Goal: Task Accomplishment & Management: Complete application form

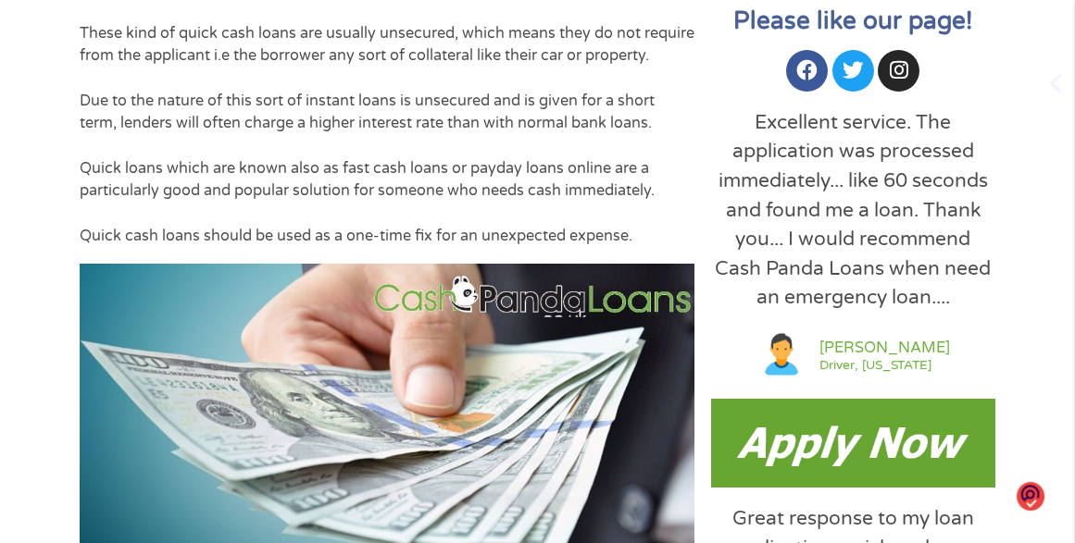
scroll to position [648, 0]
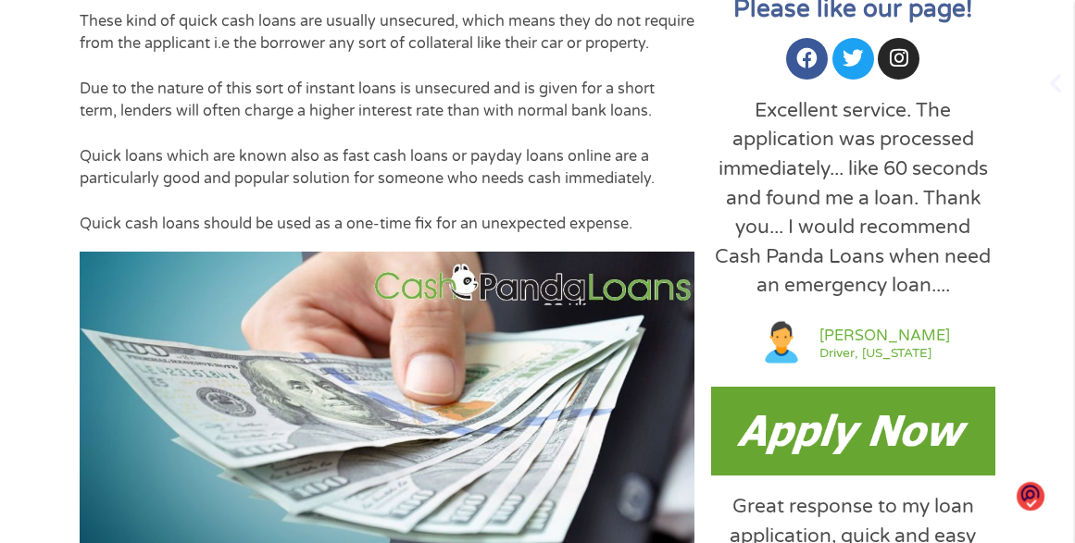
click at [781, 431] on img at bounding box center [853, 431] width 284 height 89
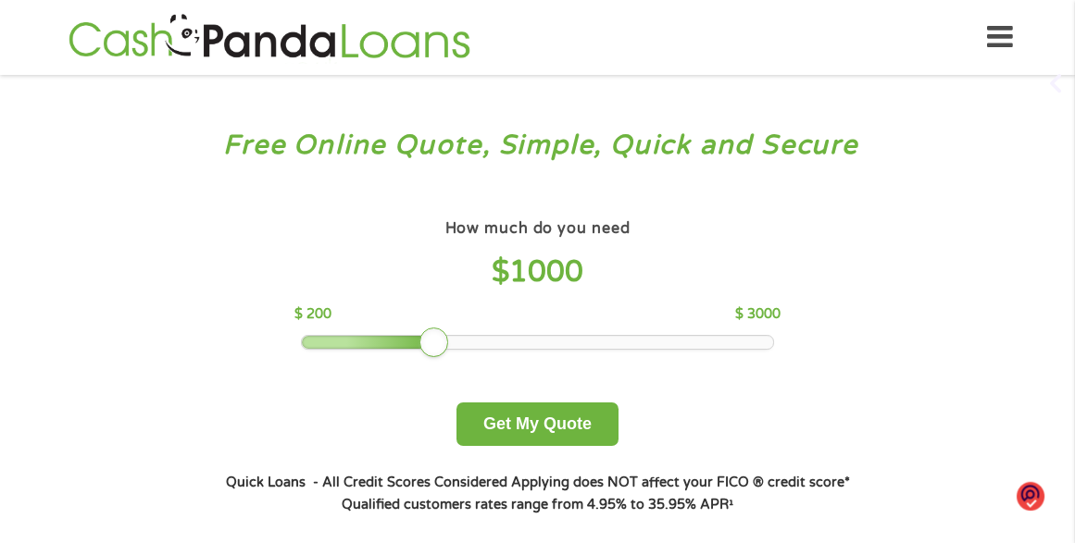
click at [524, 340] on div at bounding box center [537, 342] width 471 height 13
click at [569, 345] on div at bounding box center [537, 342] width 471 height 13
click at [603, 345] on div at bounding box center [537, 342] width 471 height 13
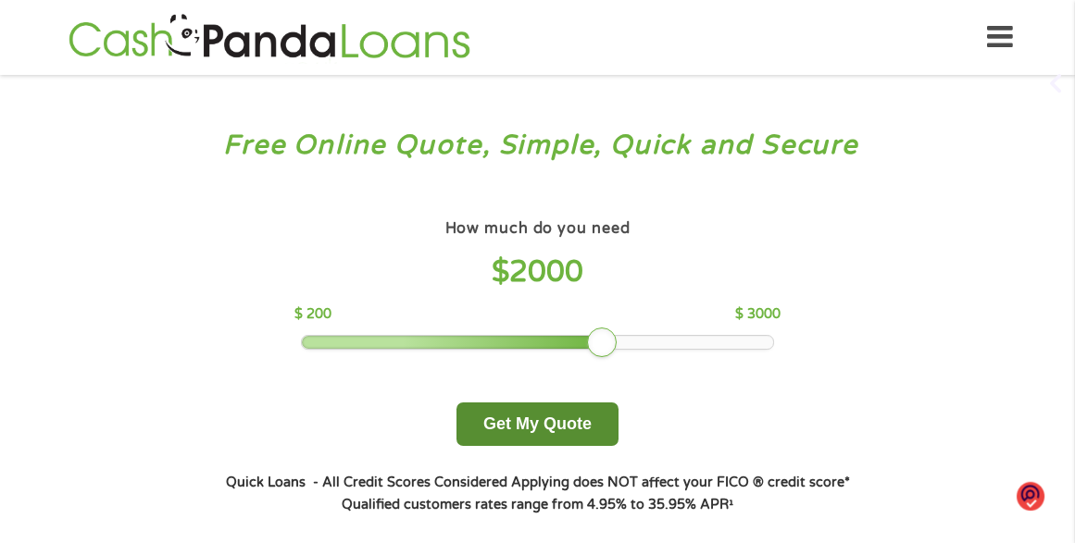
click at [537, 432] on button "Get My Quote" at bounding box center [537, 425] width 162 height 44
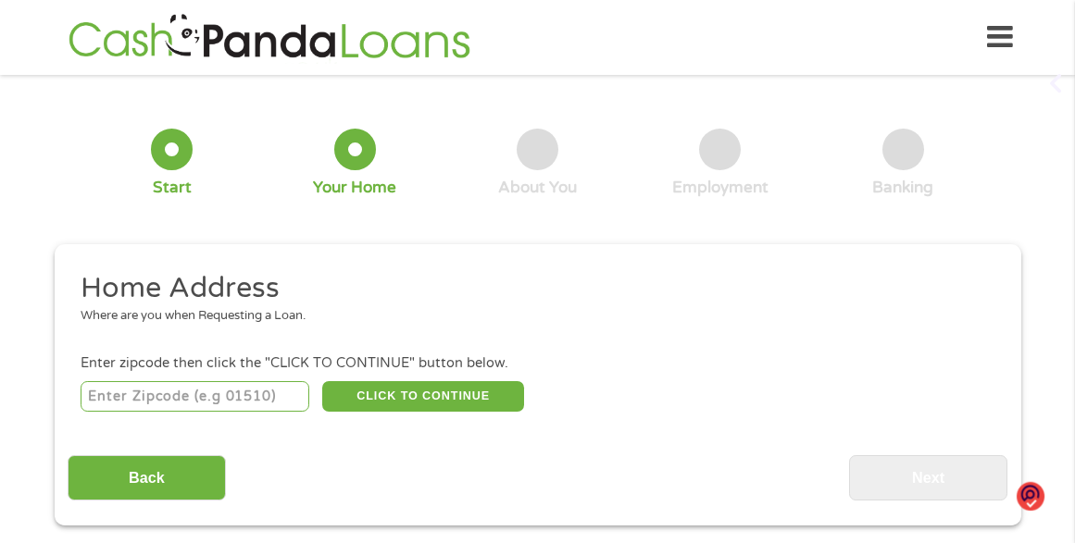
click at [104, 396] on input "number" at bounding box center [195, 396] width 229 height 31
type input "87558"
select select "[US_STATE]"
click at [349, 398] on button "CLICK TO CONTINUE" at bounding box center [423, 396] width 202 height 31
type input "87558"
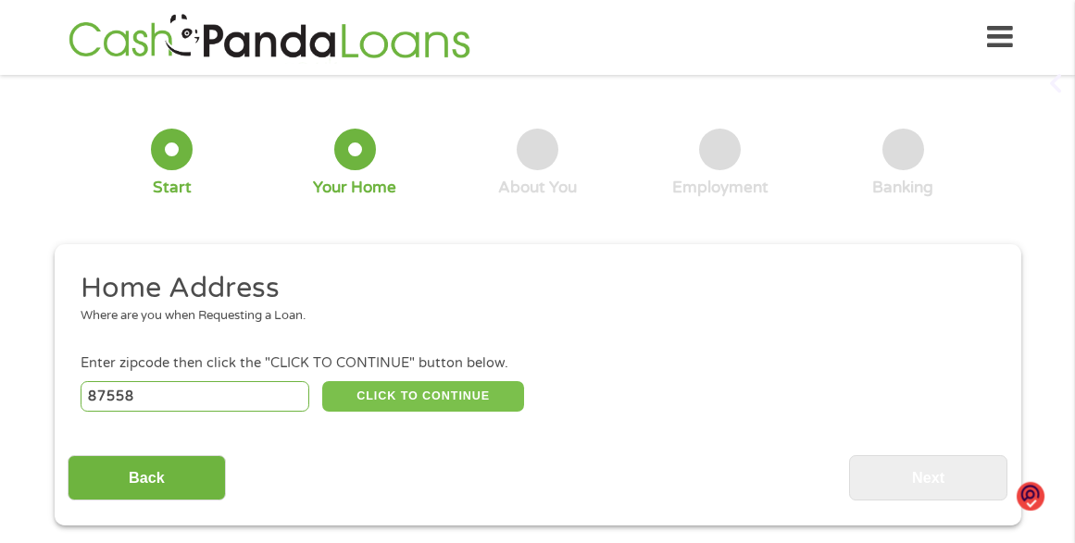
type input "Red River"
select select "[US_STATE]"
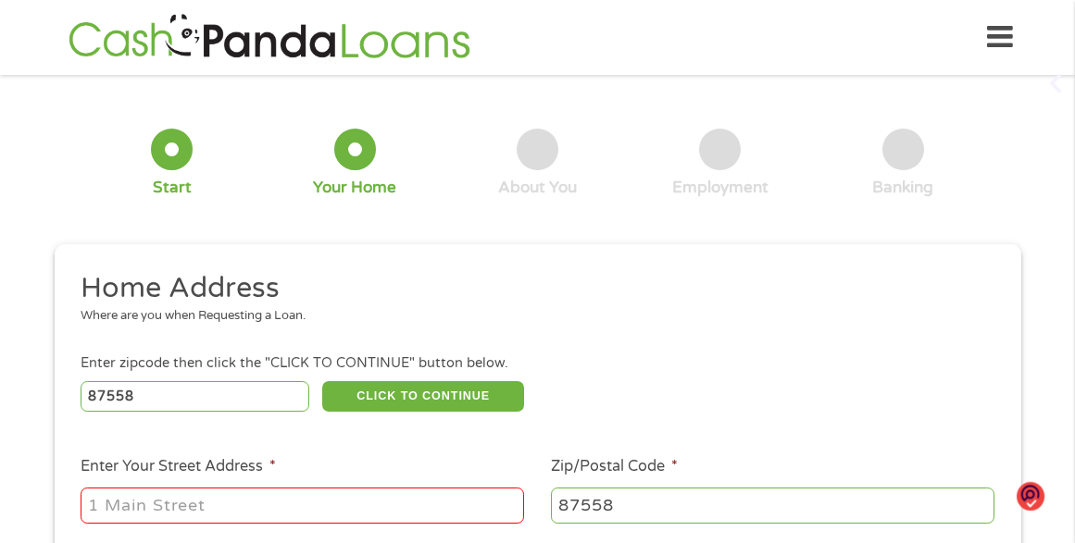
click at [209, 501] on input "Enter Your Street Address *" at bounding box center [302, 505] width 443 height 35
type input "[STREET_ADDRESS]"
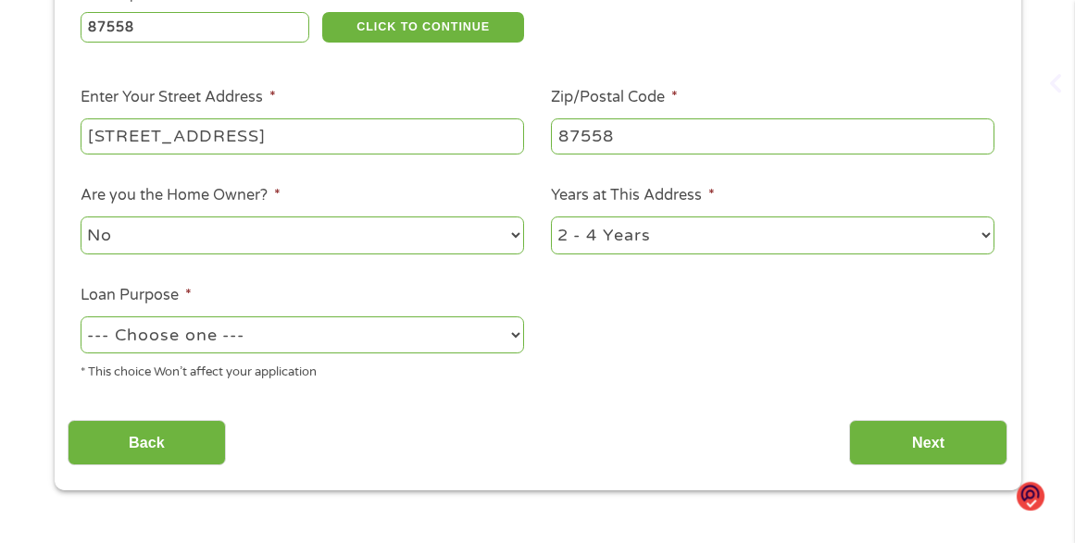
scroll to position [370, 0]
click at [515, 335] on select "--- Choose one --- Pay Bills Debt Consolidation Home Improvement Major Purchase…" at bounding box center [302, 335] width 443 height 38
select select "majorpurchase"
click at [81, 316] on select "--- Choose one --- Pay Bills Debt Consolidation Home Improvement Major Purchase…" at bounding box center [302, 335] width 443 height 38
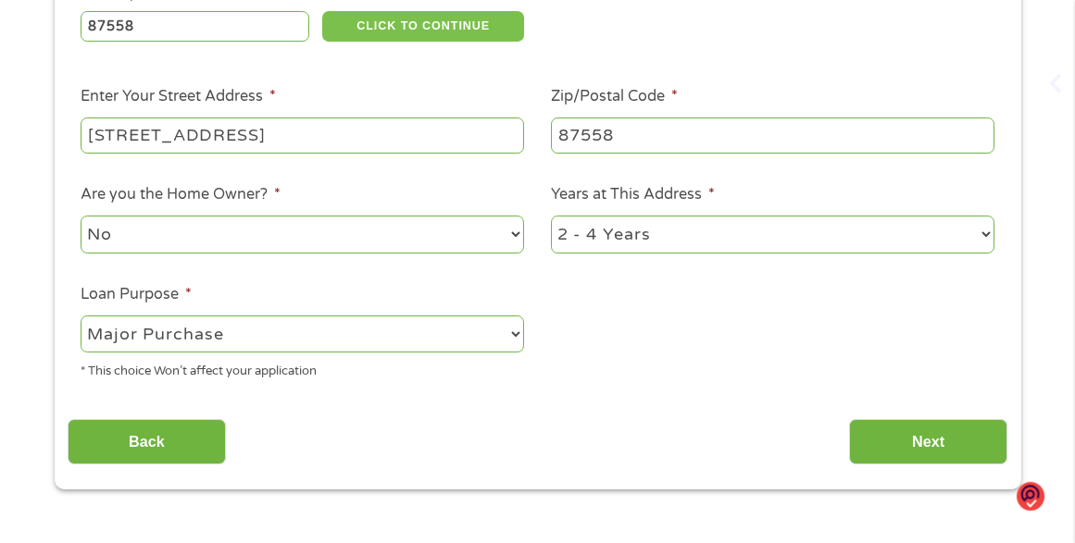
click at [432, 30] on button "CLICK TO CONTINUE" at bounding box center [423, 26] width 202 height 31
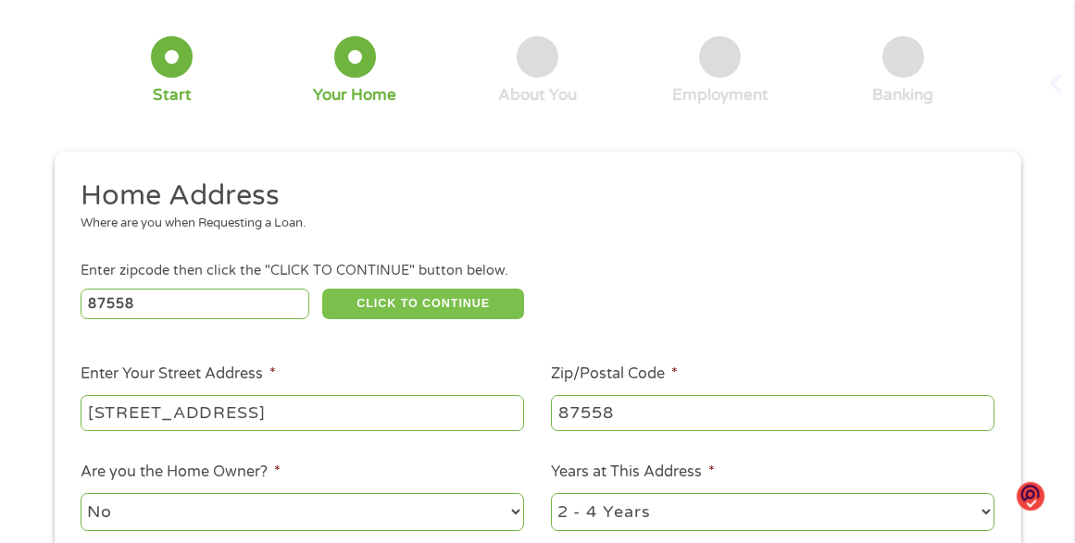
click at [453, 295] on button "CLICK TO CONTINUE" at bounding box center [423, 304] width 202 height 31
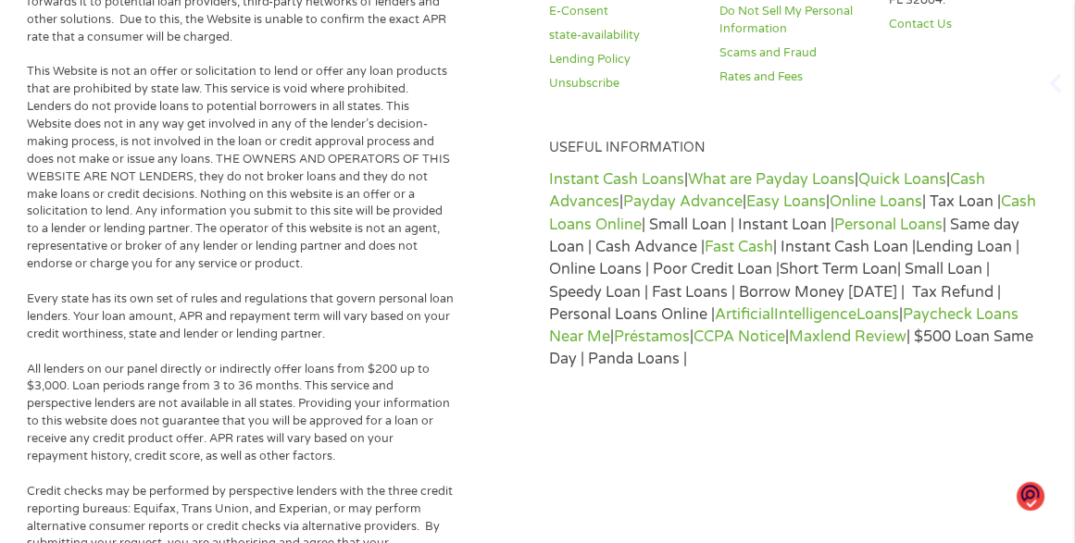
scroll to position [655, 0]
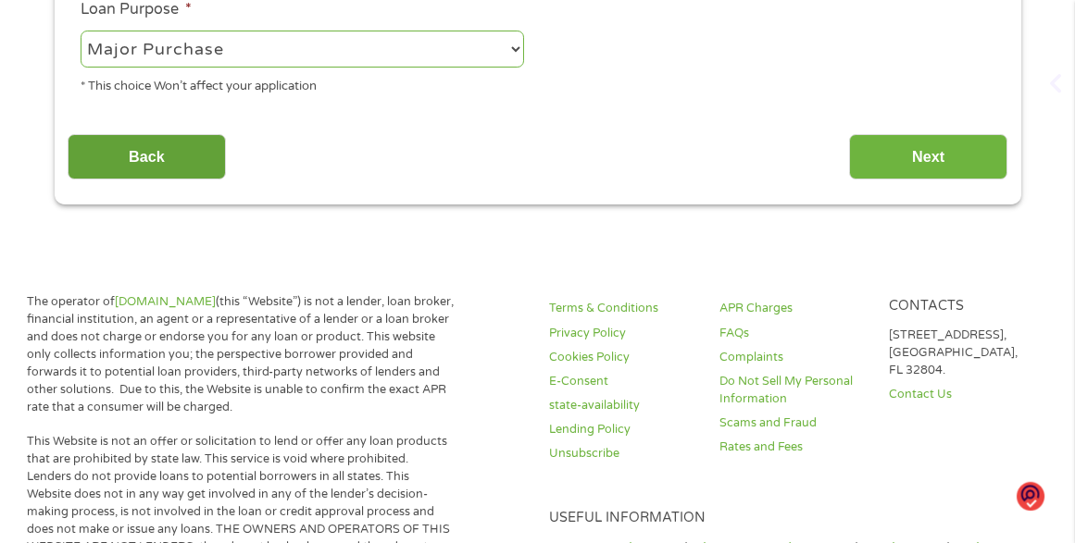
click at [138, 158] on input "Back" at bounding box center [147, 156] width 158 height 45
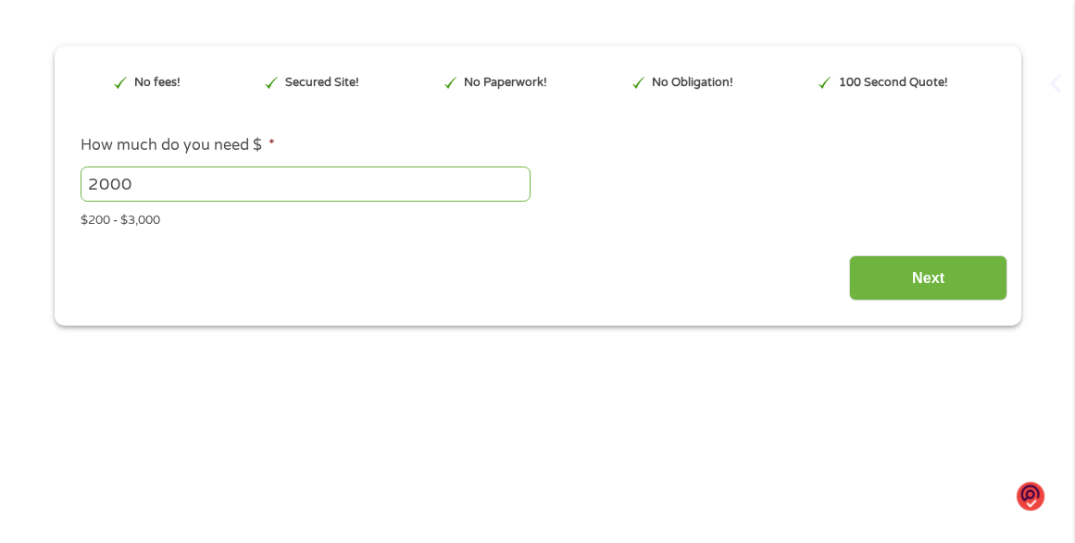
scroll to position [93, 0]
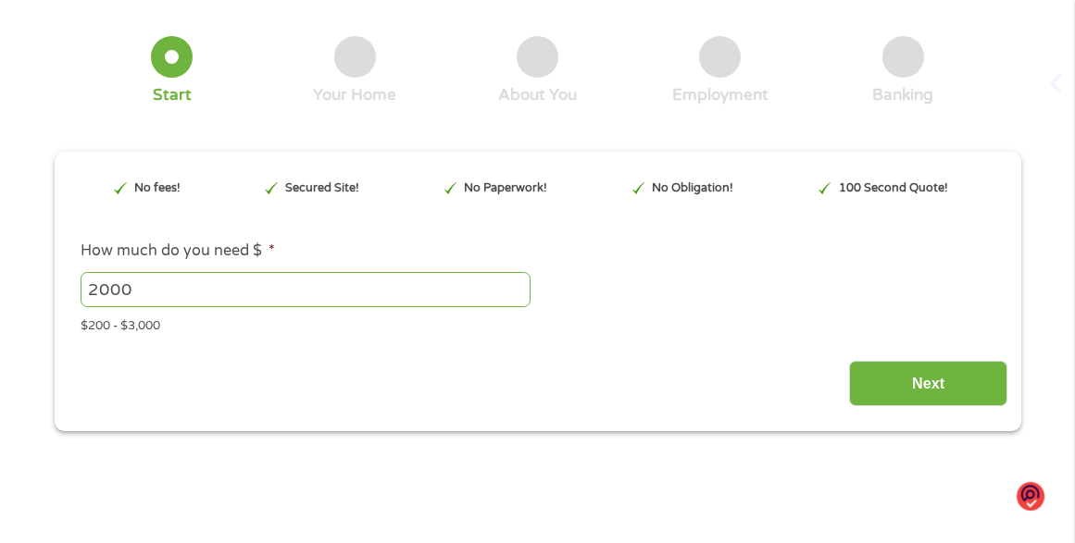
click at [145, 292] on input "2000" at bounding box center [306, 289] width 450 height 35
click at [192, 294] on input "2000" at bounding box center [306, 289] width 450 height 35
click at [218, 284] on input "2000" at bounding box center [306, 289] width 450 height 35
click at [945, 385] on input "Next" at bounding box center [928, 383] width 158 height 45
click at [920, 382] on input "Next" at bounding box center [928, 383] width 158 height 45
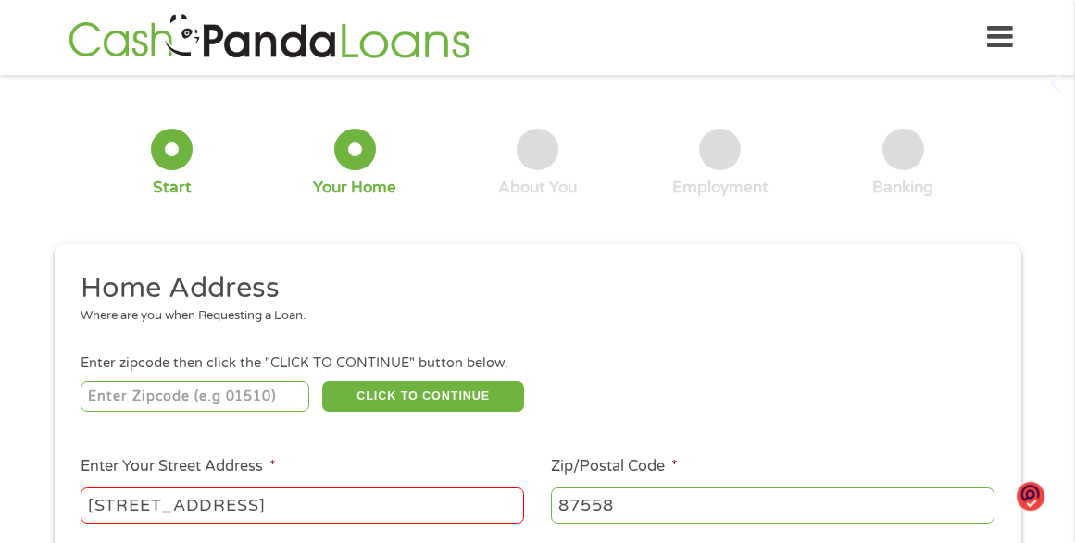
scroll to position [7, 7]
click at [203, 392] on input "number" at bounding box center [195, 396] width 229 height 31
type input "87558"
click at [408, 393] on button "CLICK TO CONTINUE" at bounding box center [423, 396] width 202 height 31
click at [429, 388] on button "CLICK TO CONTINUE" at bounding box center [423, 396] width 202 height 31
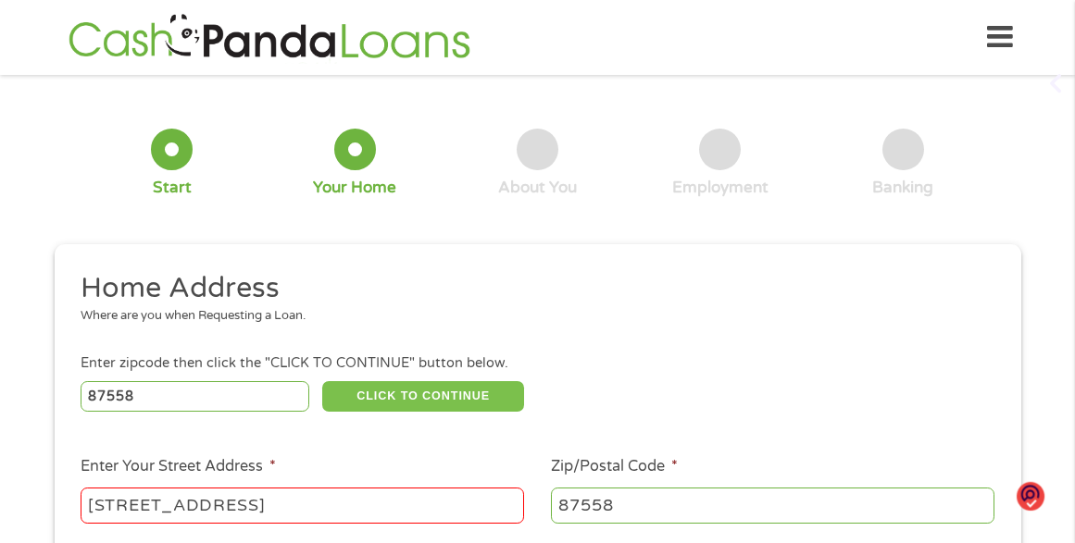
click at [432, 397] on button "CLICK TO CONTINUE" at bounding box center [423, 396] width 202 height 31
click at [443, 401] on button "CLICK TO CONTINUE" at bounding box center [423, 396] width 202 height 31
click at [442, 399] on button "CLICK TO CONTINUE" at bounding box center [423, 396] width 202 height 31
click at [471, 389] on button "CLICK TO CONTINUE" at bounding box center [423, 396] width 202 height 31
click at [374, 389] on button "CLICK TO CONTINUE" at bounding box center [423, 396] width 202 height 31
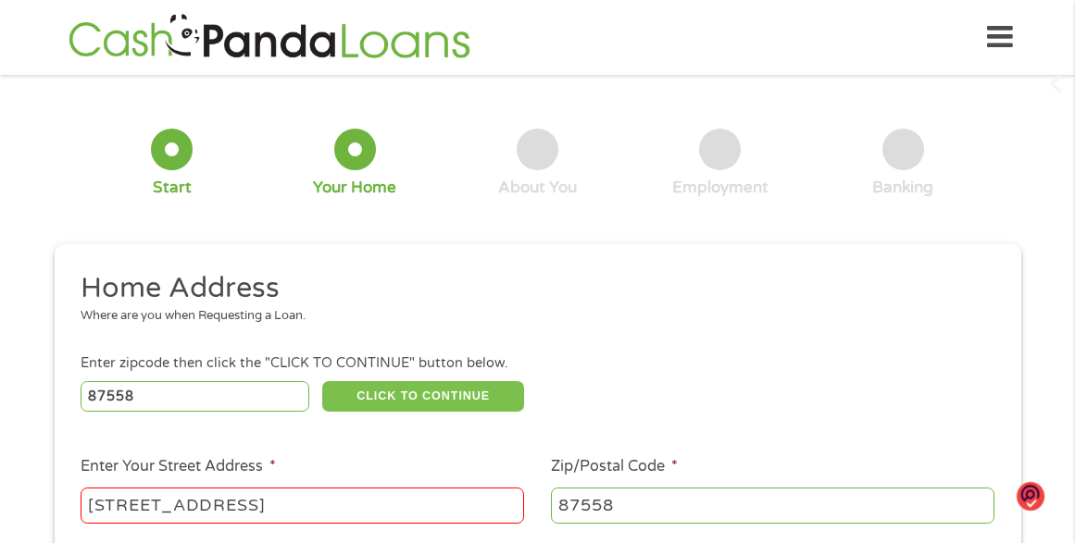
click at [449, 391] on button "CLICK TO CONTINUE" at bounding box center [423, 396] width 202 height 31
click at [453, 387] on button "CLICK TO CONTINUE" at bounding box center [423, 396] width 202 height 31
click at [415, 387] on button "CLICK TO CONTINUE" at bounding box center [423, 396] width 202 height 31
click at [414, 387] on button "CLICK TO CONTINUE" at bounding box center [423, 396] width 202 height 31
click at [414, 388] on button "CLICK TO CONTINUE" at bounding box center [423, 396] width 202 height 31
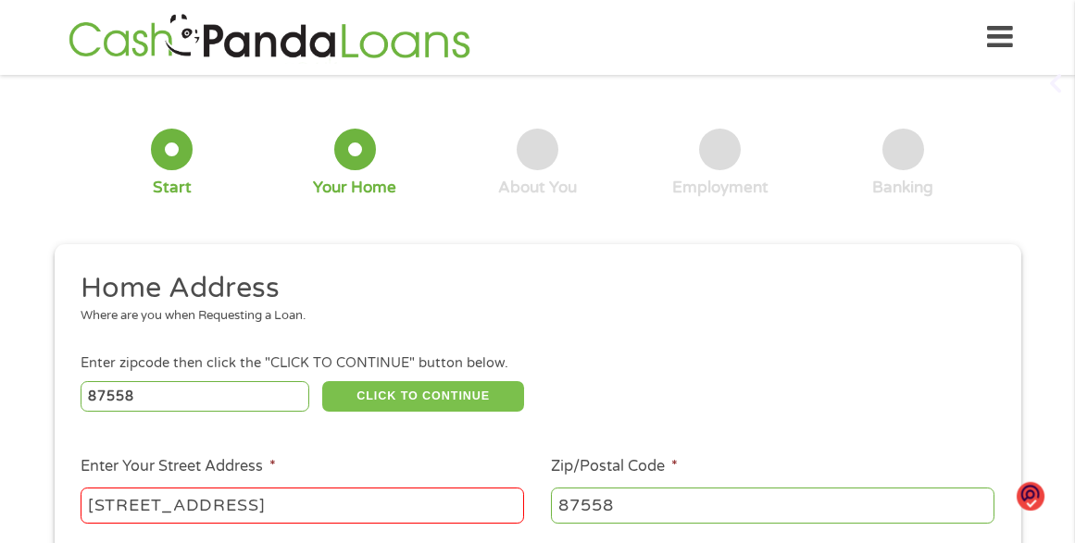
click at [414, 392] on button "CLICK TO CONTINUE" at bounding box center [423, 396] width 202 height 31
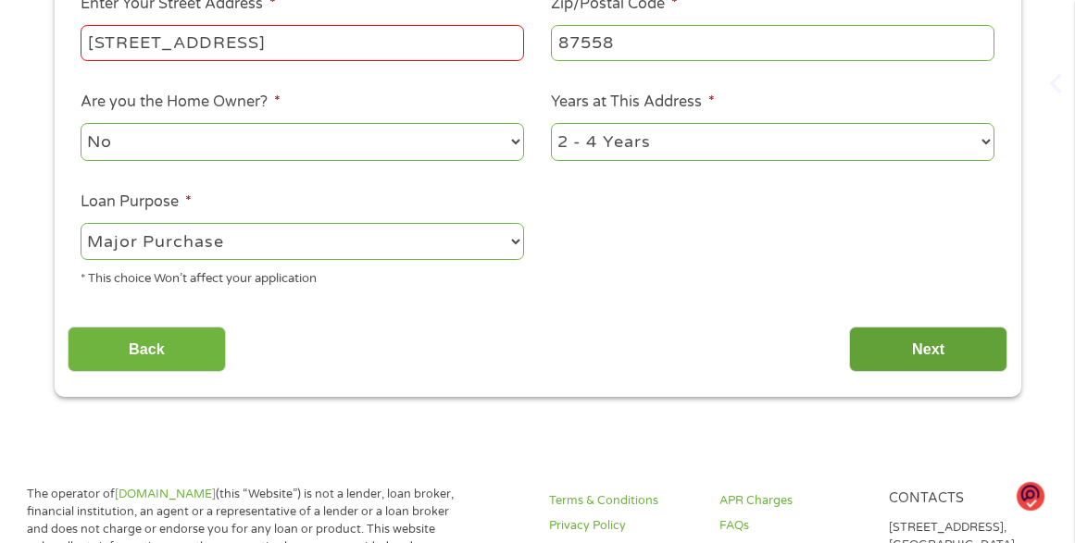
click at [918, 345] on input "Next" at bounding box center [928, 349] width 158 height 45
click at [918, 519] on p "[STREET_ADDRESS]." at bounding box center [963, 545] width 148 height 53
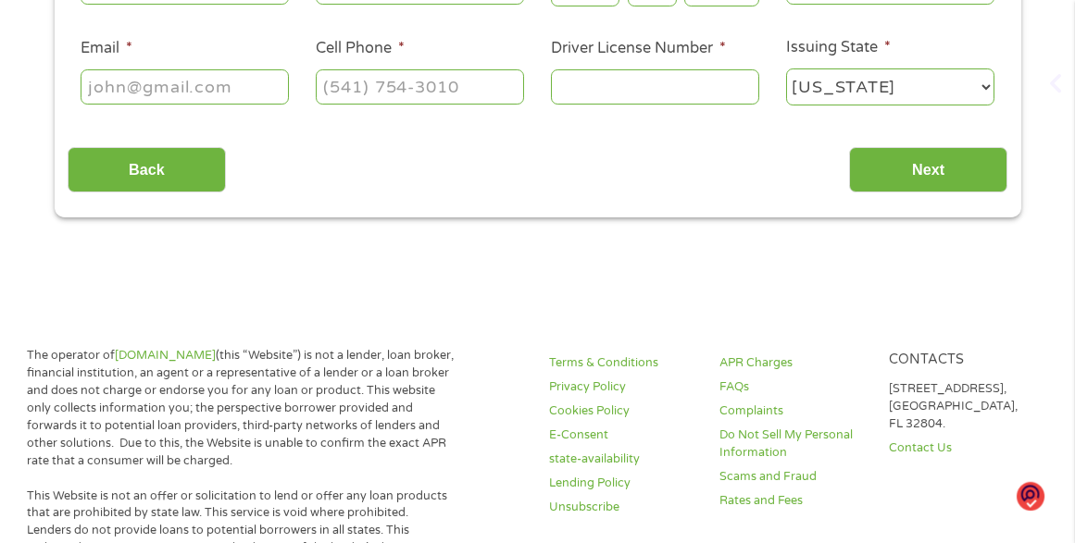
scroll to position [0, 0]
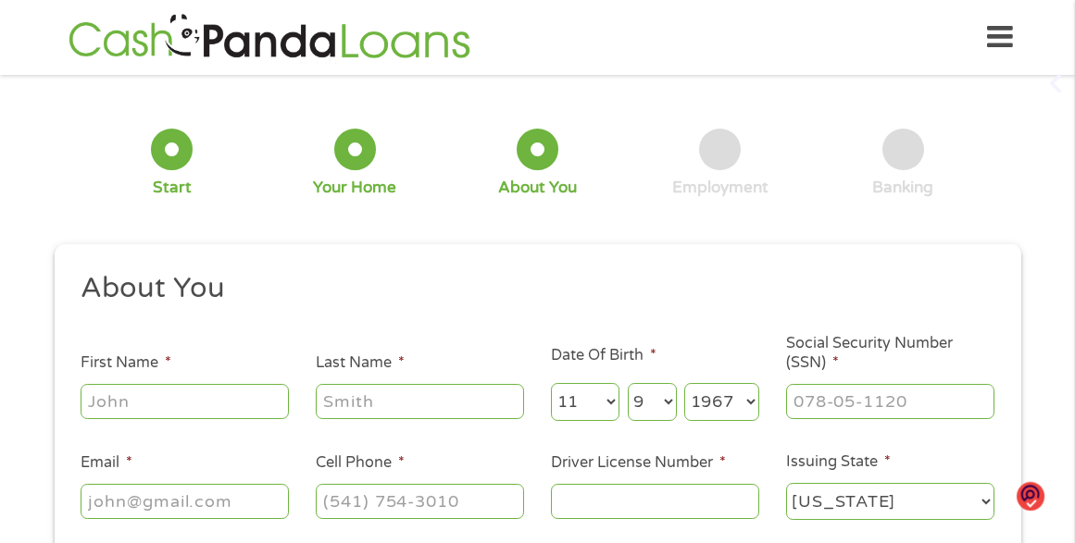
click at [145, 408] on input "First Name *" at bounding box center [185, 401] width 208 height 35
type input "[PERSON_NAME]"
type input "449598746"
type input "[EMAIL_ADDRESS][DOMAIN_NAME]"
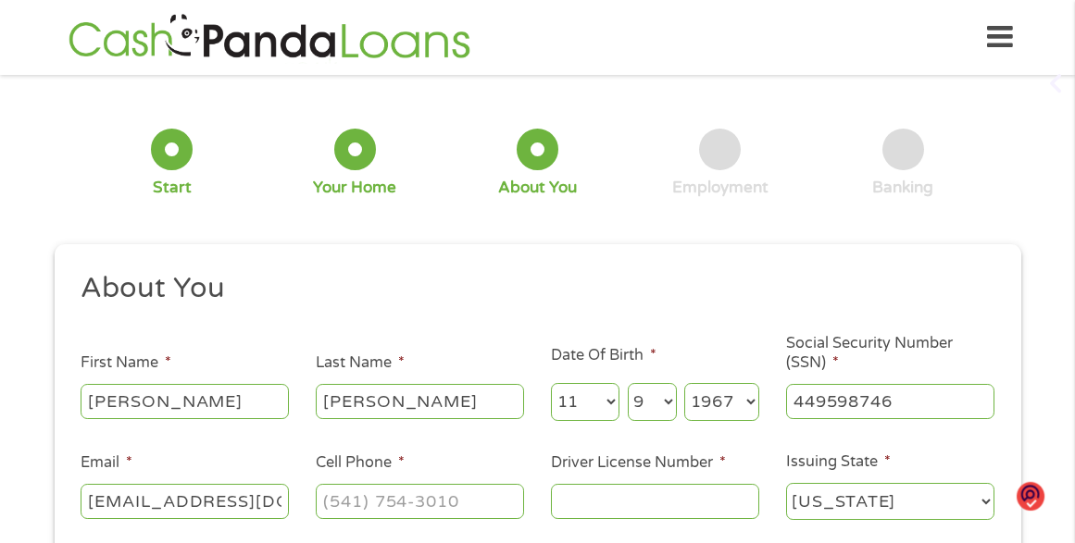
type input "5753775506"
select select "[US_STATE]"
type input "449-59-8746"
type input "[PHONE_NUMBER]"
click at [613, 506] on input "Driver License Number *" at bounding box center [655, 501] width 208 height 35
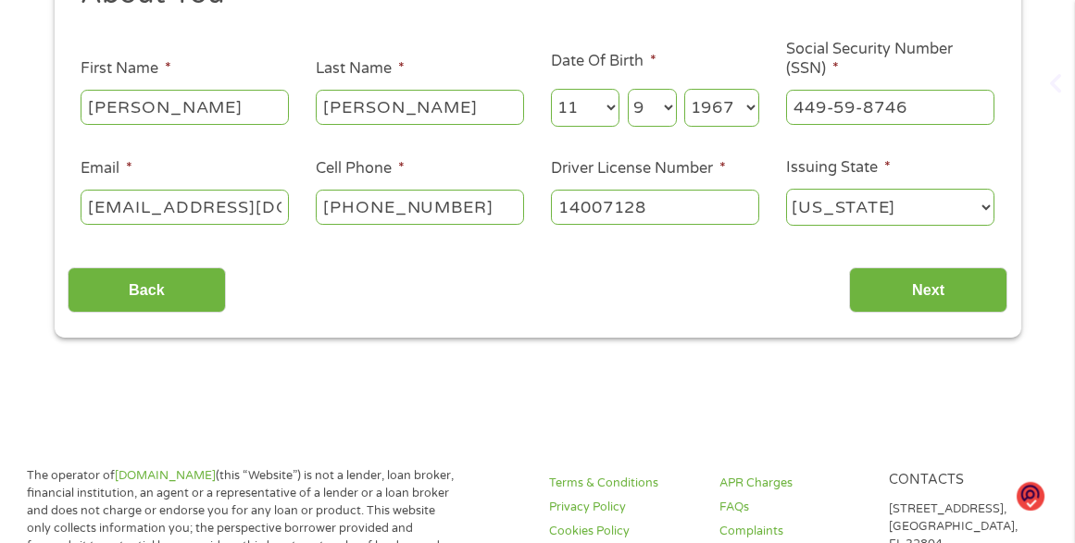
scroll to position [370, 0]
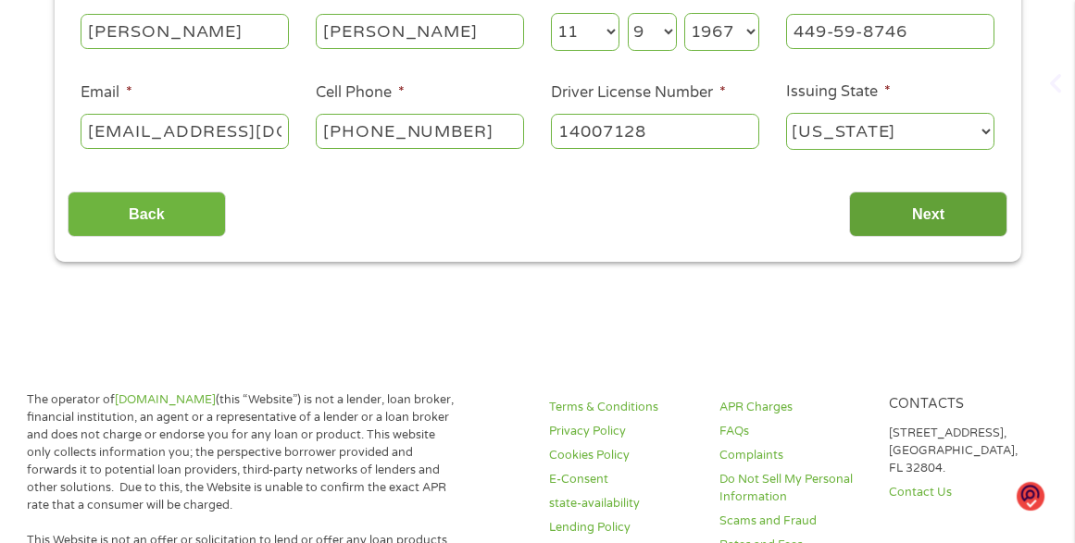
type input "14007128"
click at [911, 209] on input "Next" at bounding box center [928, 214] width 158 height 45
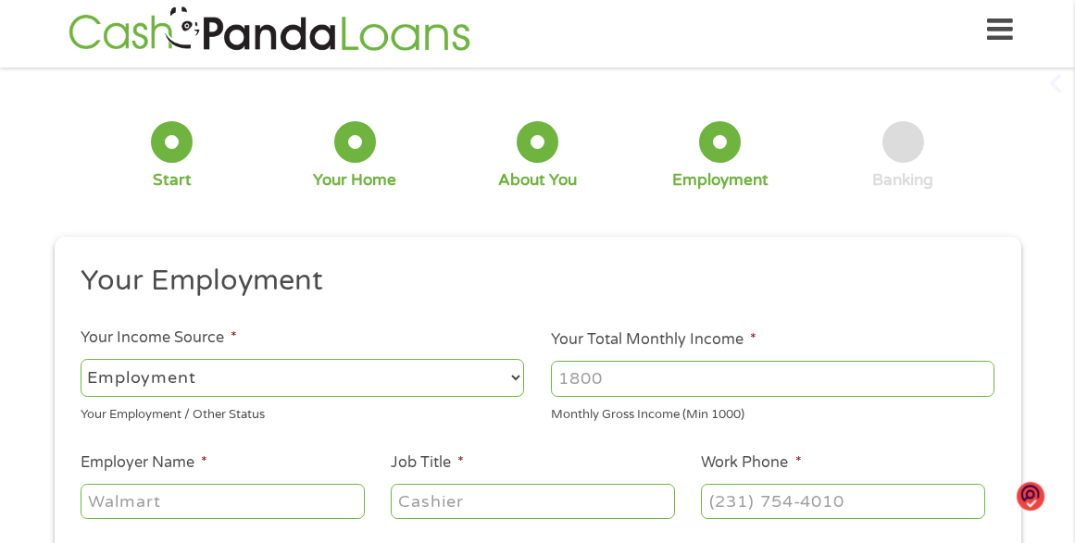
scroll to position [0, 0]
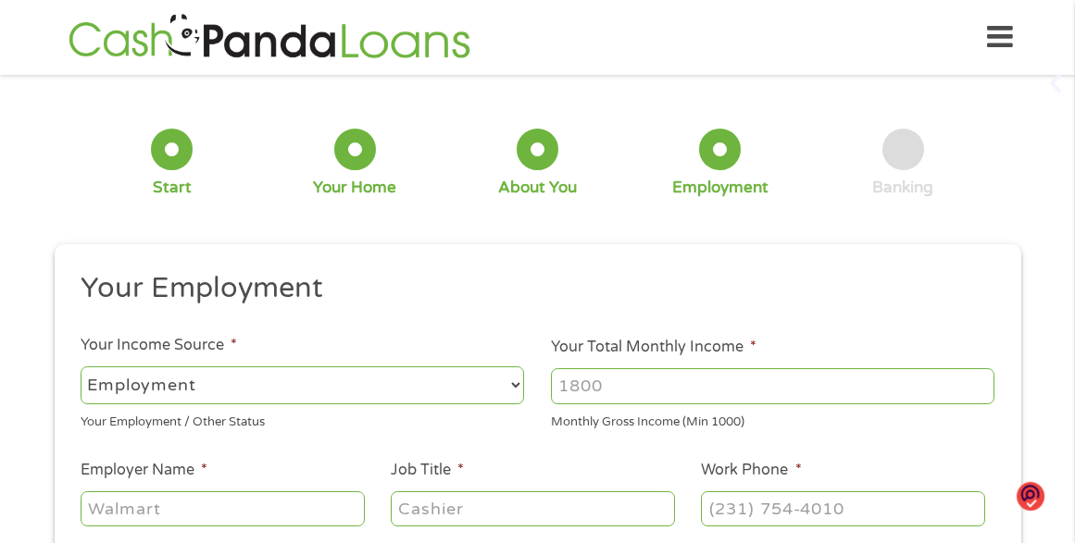
drag, startPoint x: 643, startPoint y: 385, endPoint x: 644, endPoint y: 376, distance: 9.3
click at [644, 378] on input "Your Total Monthly Income *" at bounding box center [772, 385] width 443 height 35
type input "4220"
click at [234, 508] on input "Employer Name *" at bounding box center [222, 509] width 283 height 35
click at [97, 506] on input "Enterprises" at bounding box center [222, 509] width 283 height 35
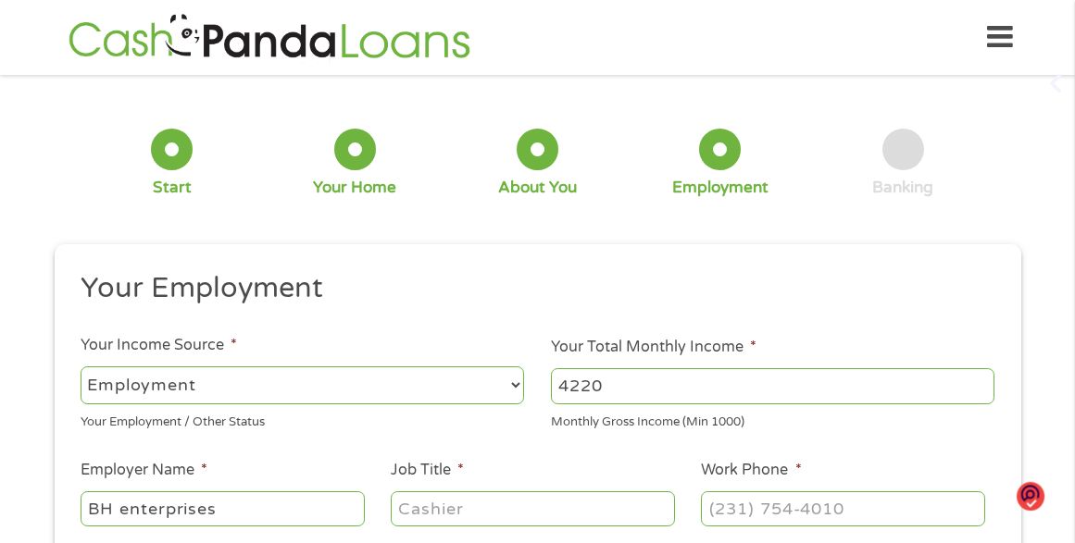
type input "BH enterprises"
click at [475, 512] on input "Job Title *" at bounding box center [532, 509] width 283 height 35
type input "maintenance manager"
click at [807, 510] on input "(___) ___-____" at bounding box center [842, 509] width 283 height 35
type input "[PHONE_NUMBER]"
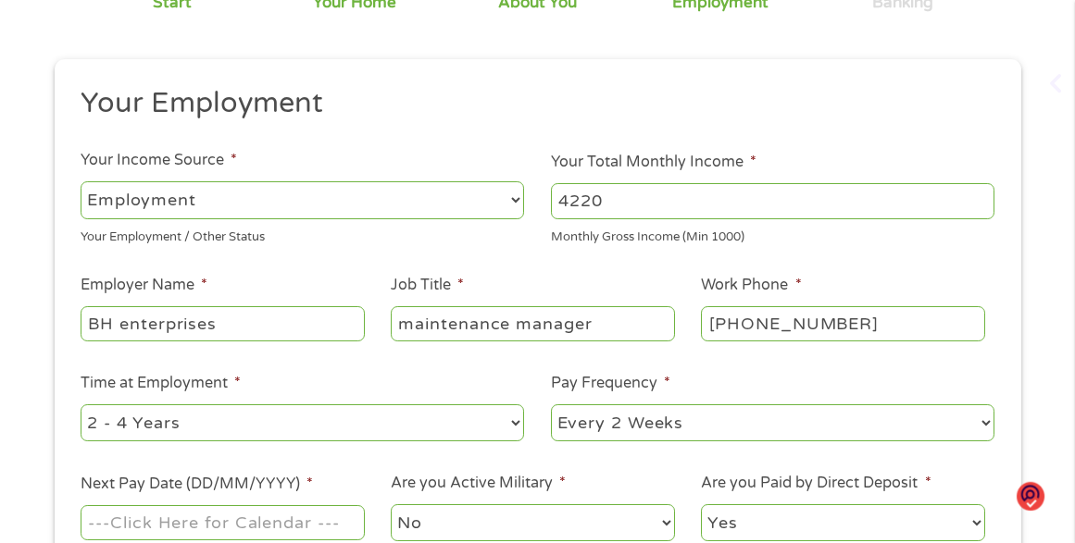
scroll to position [370, 0]
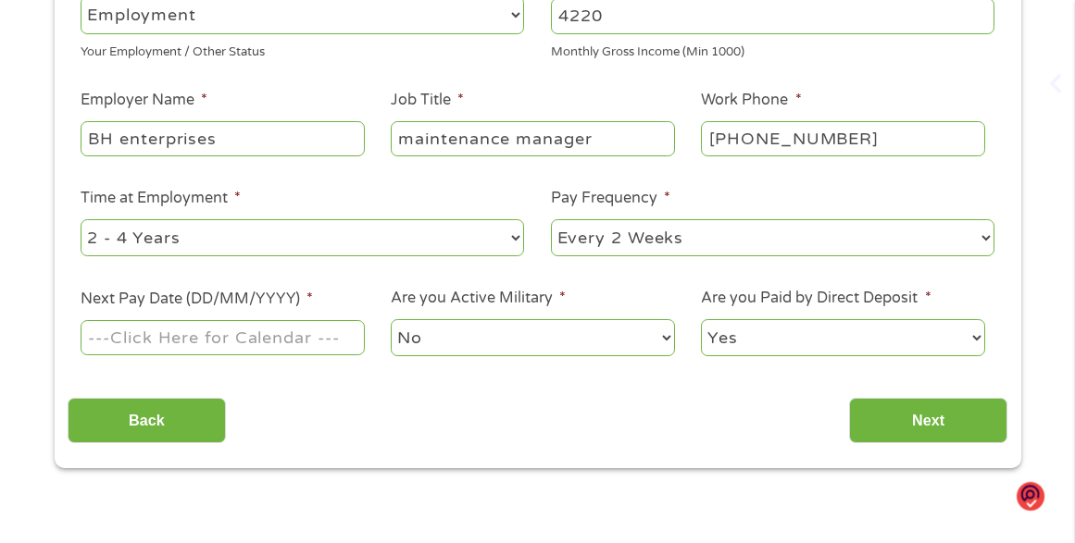
click at [246, 333] on input "Next Pay Date (DD/MM/YYYY) *" at bounding box center [222, 337] width 283 height 35
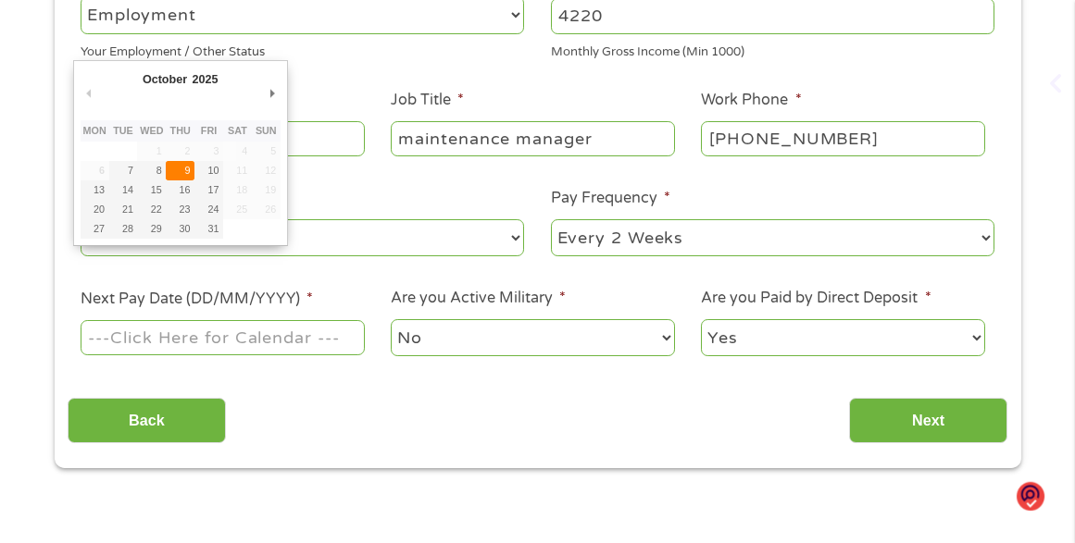
type input "[DATE]"
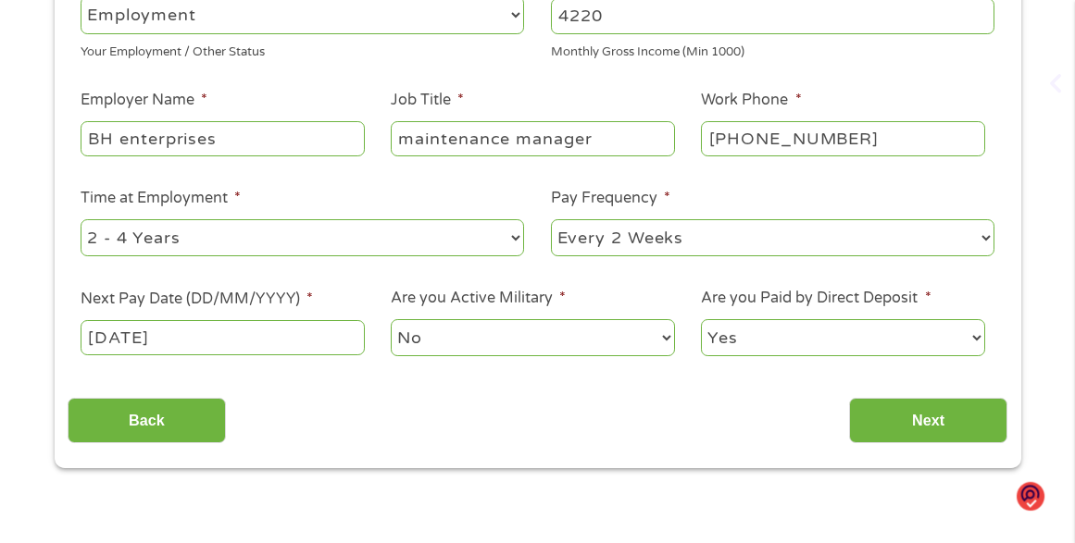
click at [569, 336] on select "No Yes" at bounding box center [532, 338] width 283 height 38
click at [391, 319] on select "No Yes" at bounding box center [532, 338] width 283 height 38
click at [943, 430] on input "Next" at bounding box center [928, 420] width 158 height 45
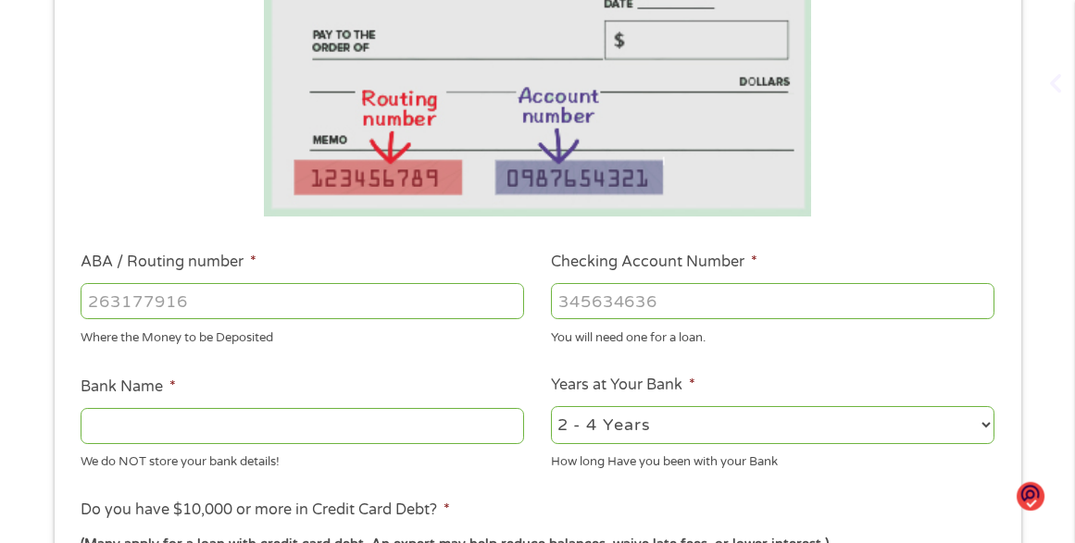
click at [143, 304] on input "ABA / Routing number *" at bounding box center [302, 300] width 443 height 35
type input "107002312"
type input "US BANK NATIONAL ASSOCIATION"
type input "107002312"
click at [696, 296] on input "Checking Account Number *" at bounding box center [772, 300] width 443 height 35
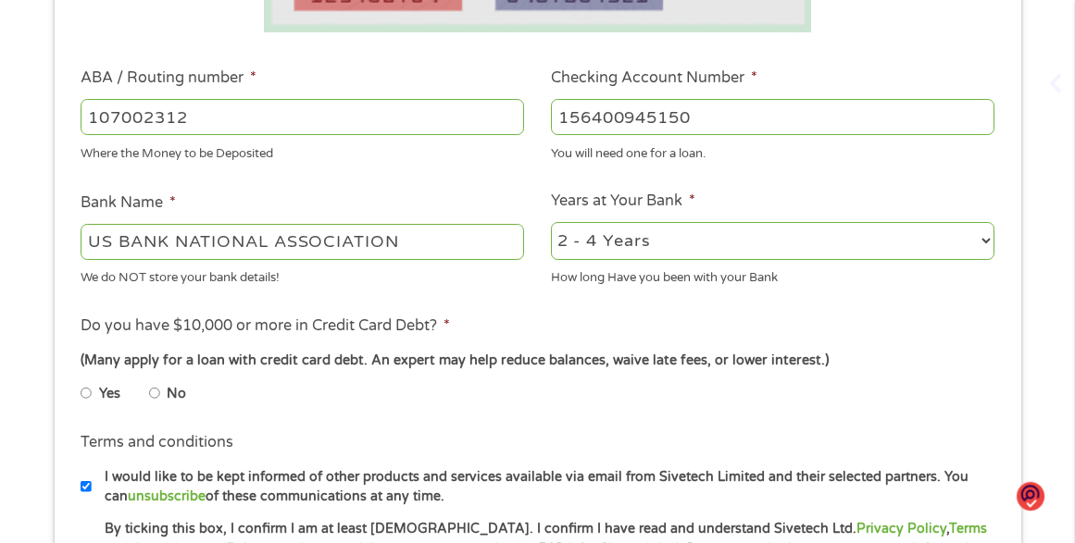
scroll to position [555, 0]
type input "156400945150"
click at [154, 393] on input "No" at bounding box center [154, 393] width 11 height 30
radio input "true"
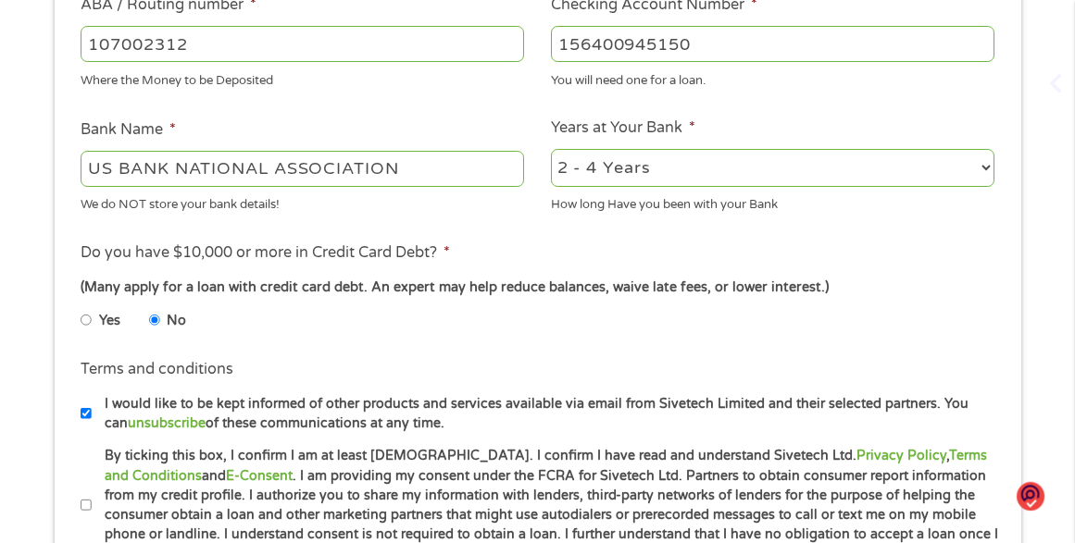
scroll to position [741, 0]
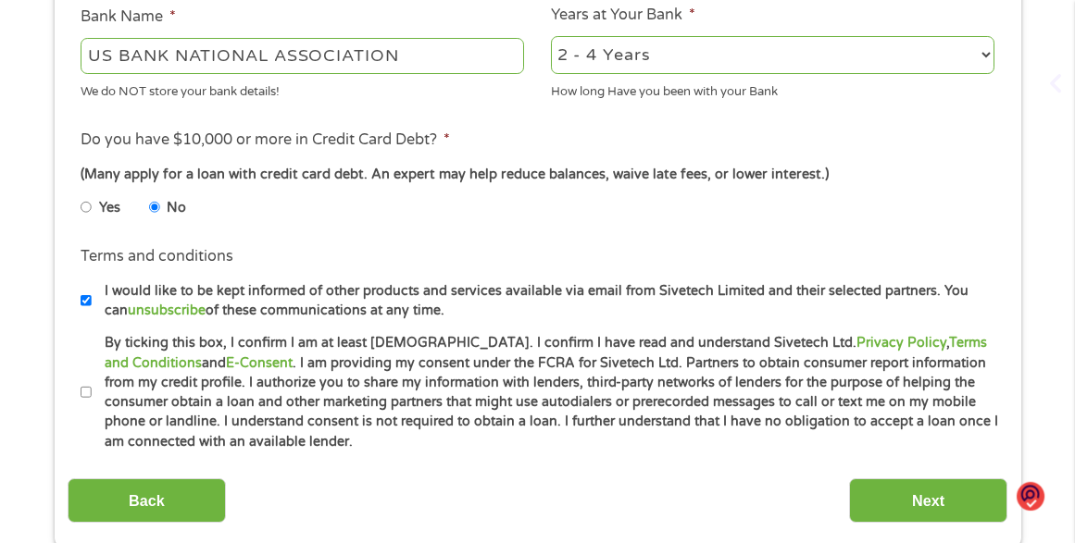
click at [86, 392] on input "By ticking this box, I confirm I am at least [DEMOGRAPHIC_DATA]. I confirm I ha…" at bounding box center [86, 393] width 11 height 30
checkbox input "true"
click at [986, 507] on input "Next" at bounding box center [928, 501] width 158 height 45
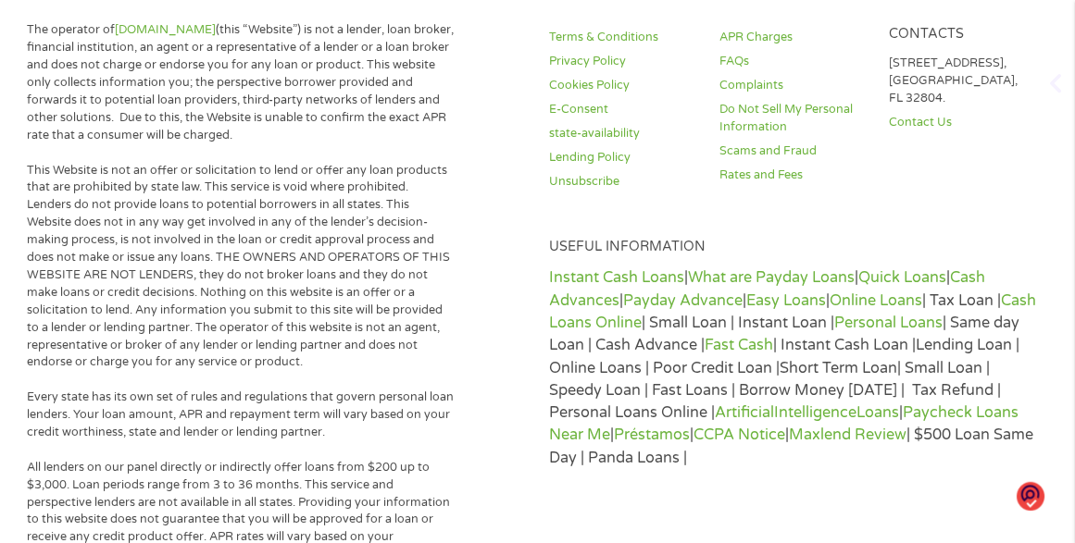
scroll to position [0, 0]
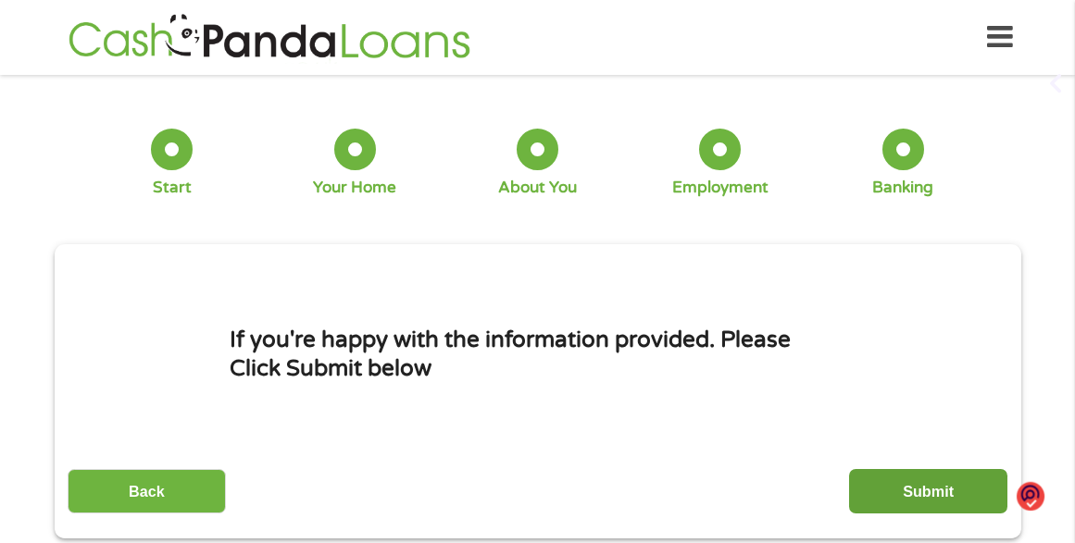
click at [915, 481] on input "Submit" at bounding box center [928, 491] width 158 height 45
